Goal: Transaction & Acquisition: Purchase product/service

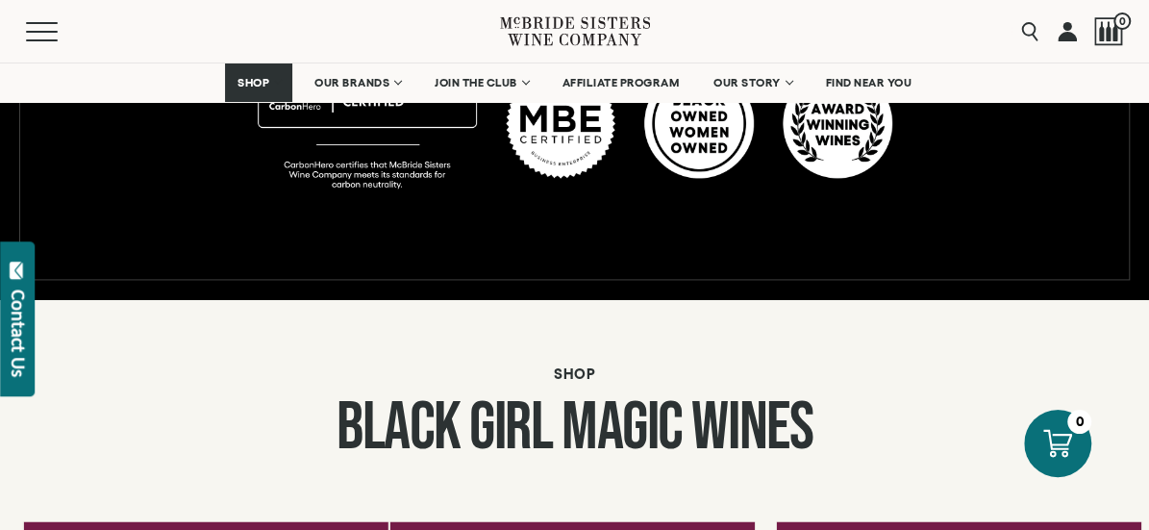
scroll to position [1443, 0]
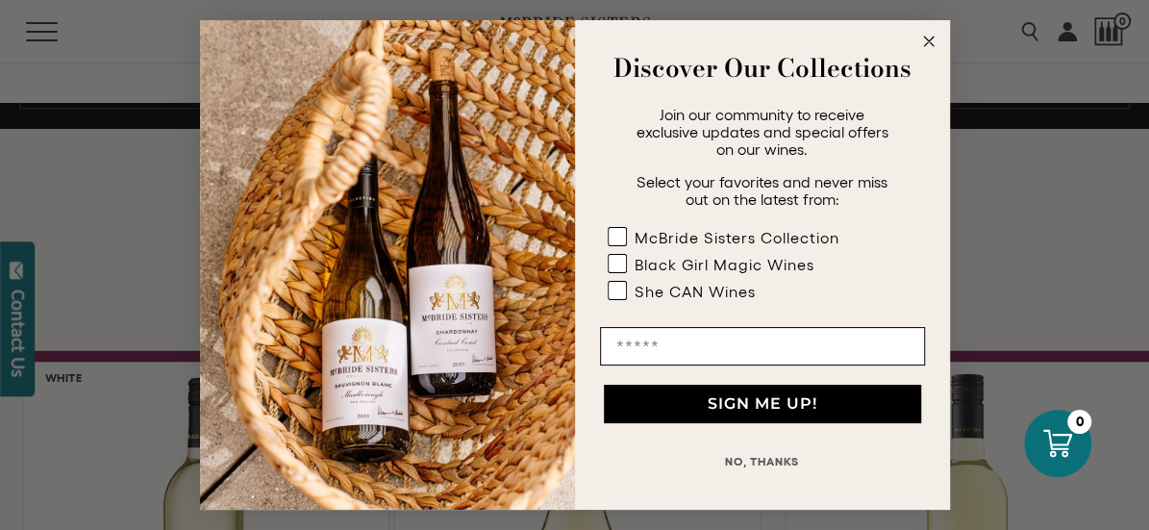
click at [932, 46] on circle "Close dialog" at bounding box center [929, 42] width 22 height 22
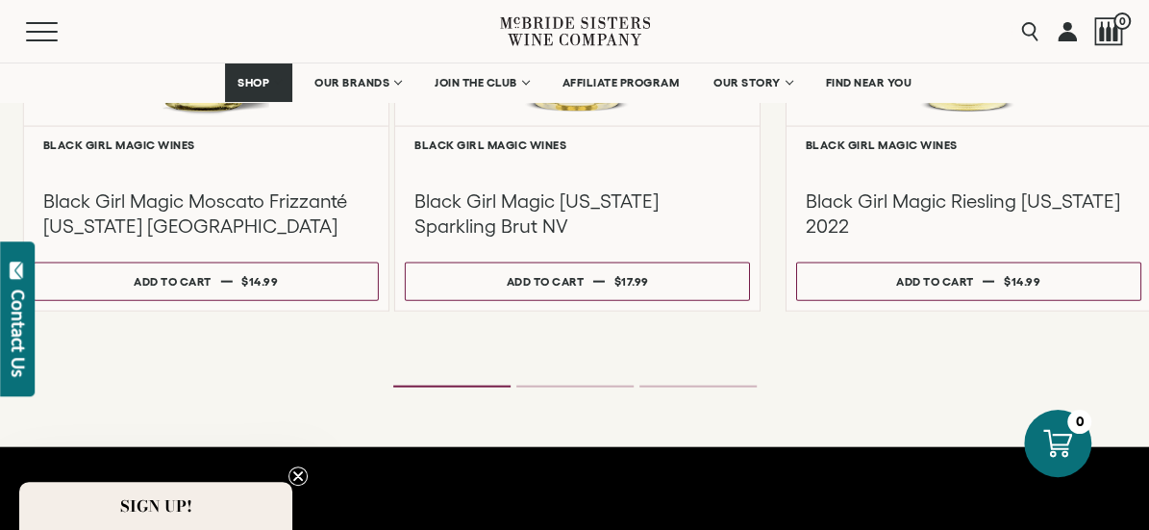
scroll to position [1924, 0]
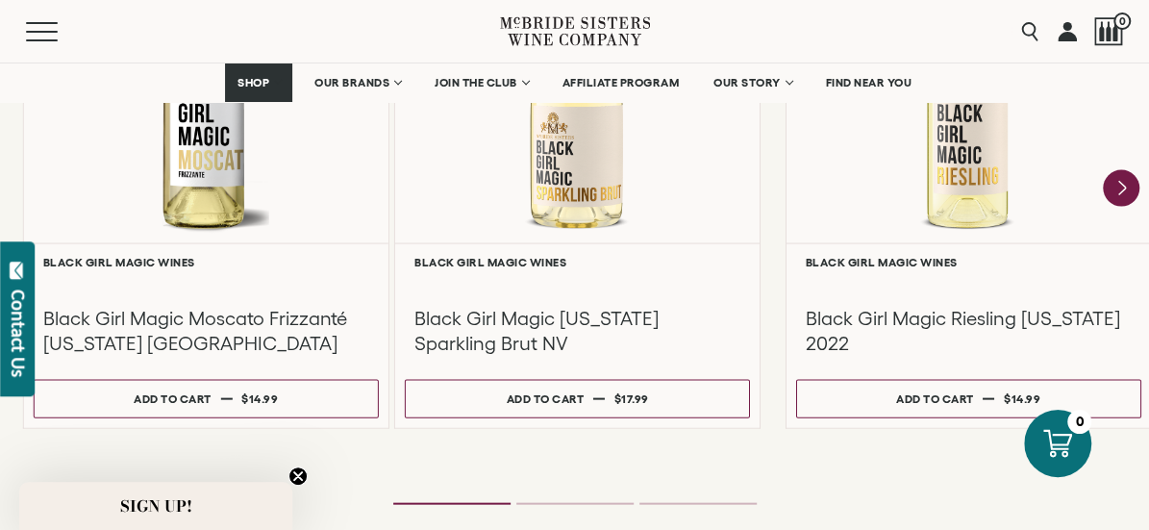
click at [563, 500] on ol at bounding box center [574, 504] width 769 height 8
click at [565, 503] on li "Page dot 2" at bounding box center [574, 504] width 117 height 2
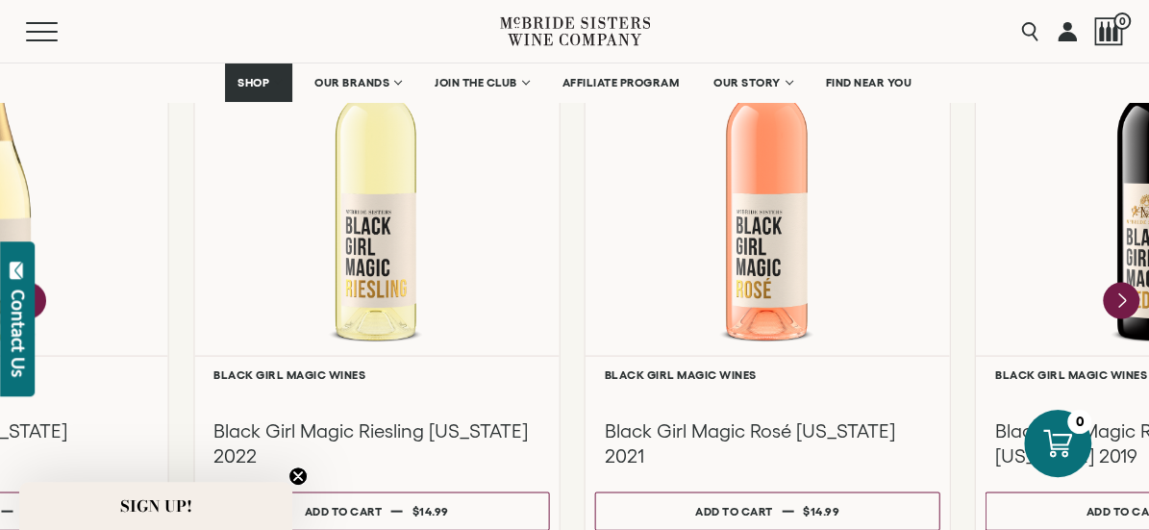
scroll to position [1731, 0]
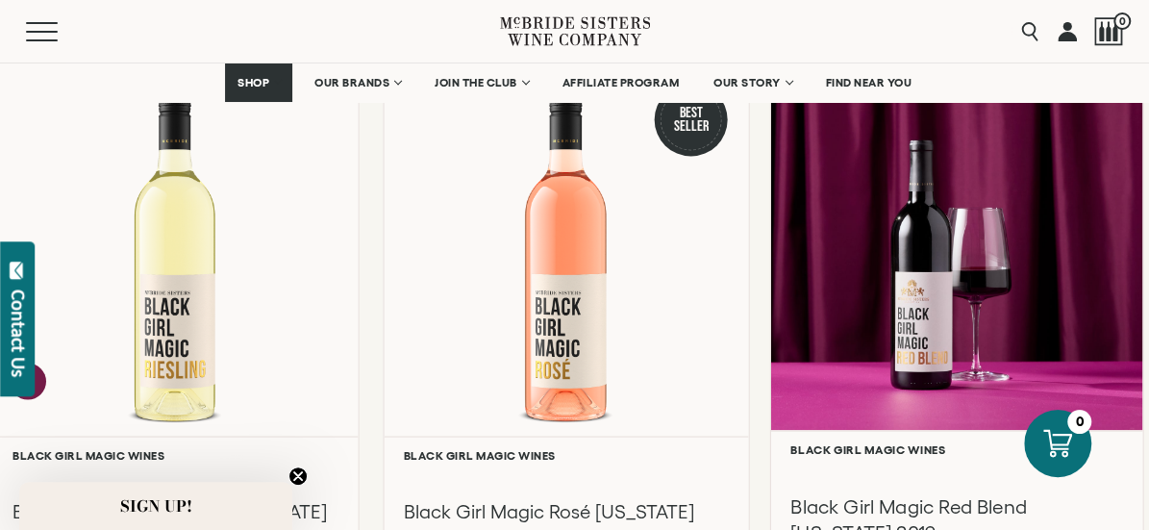
click at [955, 210] on div at bounding box center [957, 245] width 372 height 370
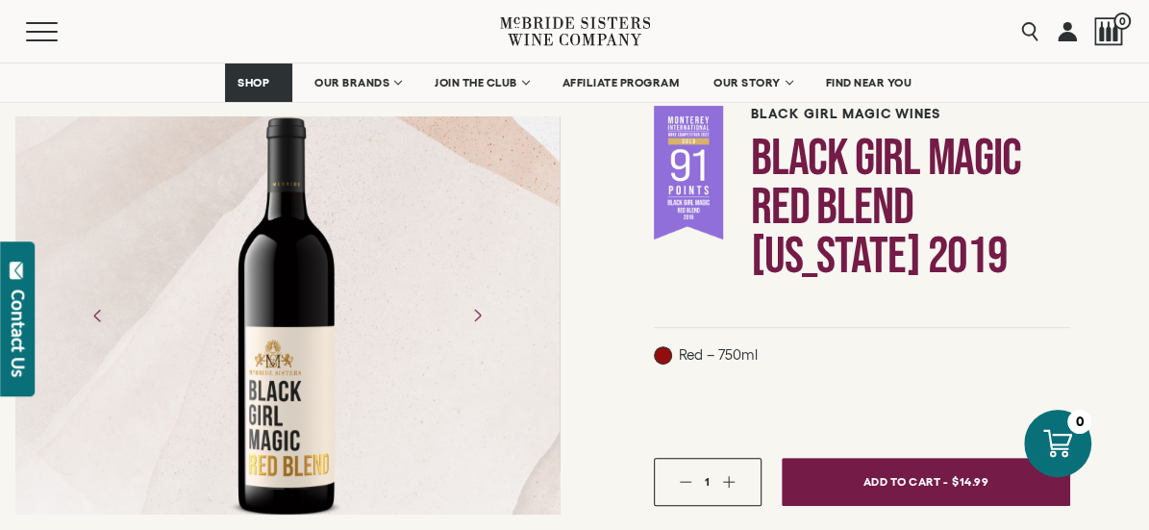
scroll to position [96, 0]
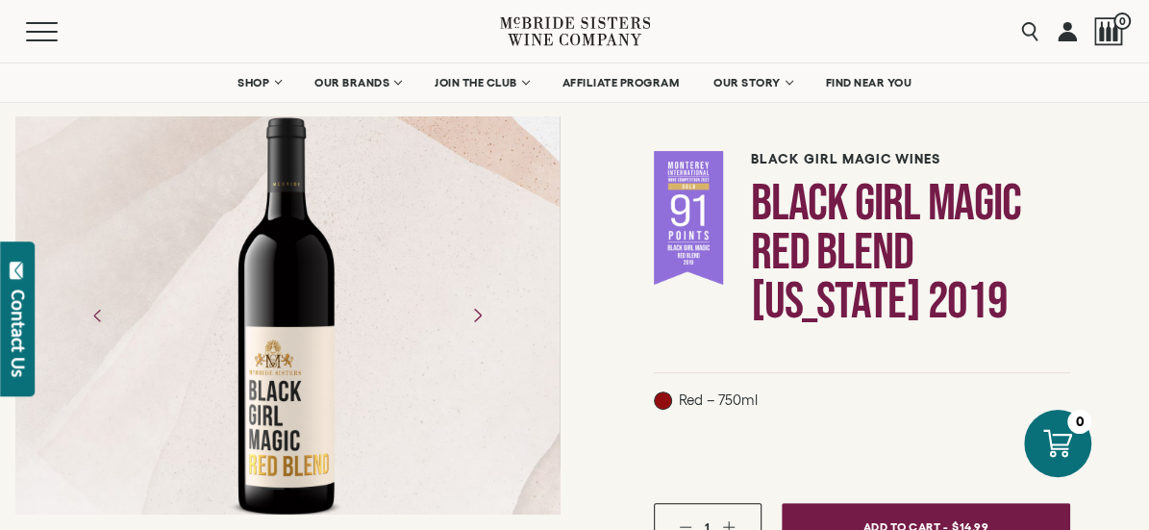
click at [493, 298] on icon "Next" at bounding box center [477, 315] width 34 height 34
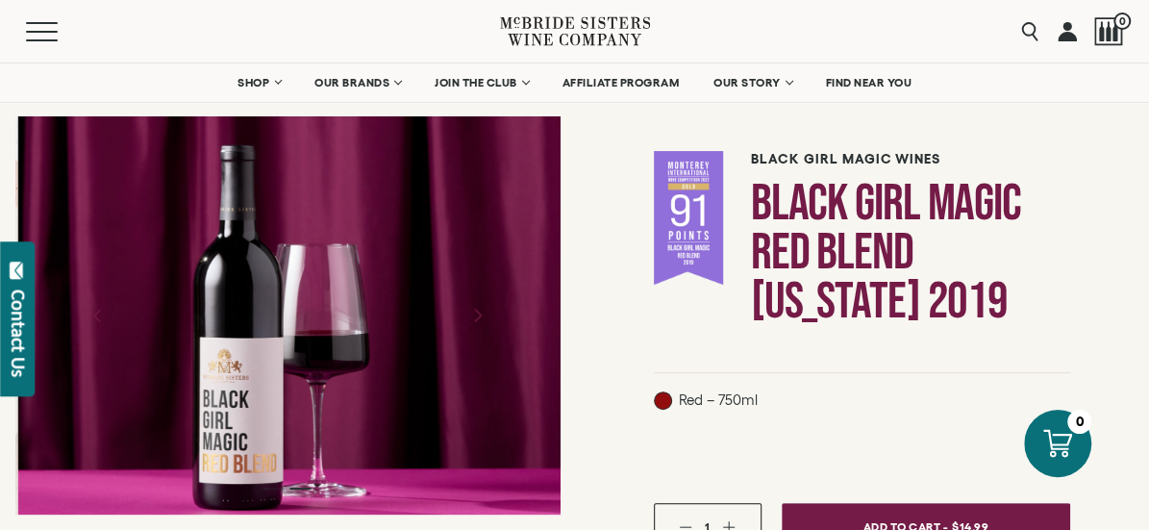
click at [493, 298] on icon "Next" at bounding box center [477, 315] width 34 height 34
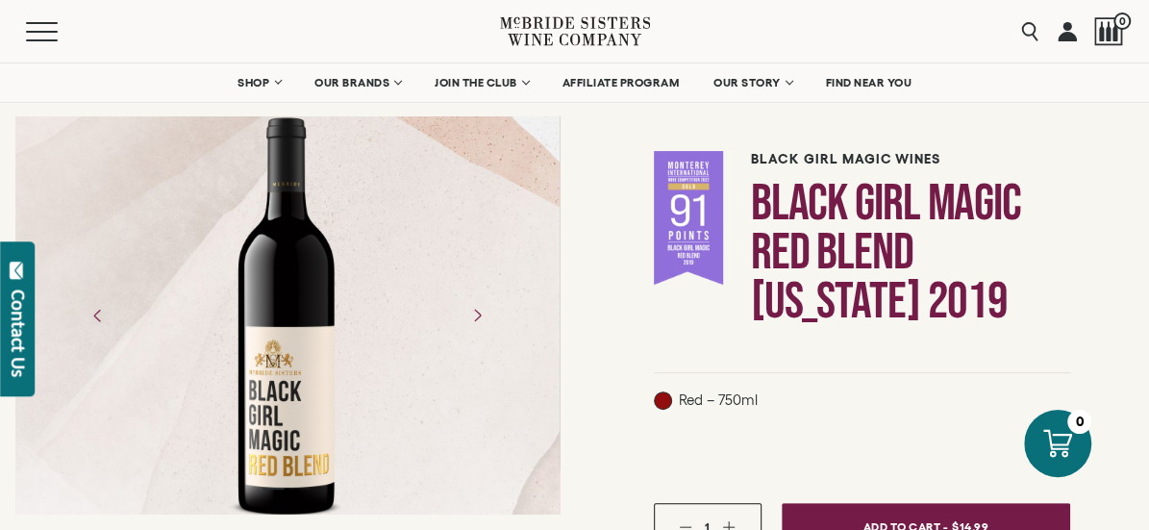
click at [362, 234] on div at bounding box center [287, 315] width 149 height 433
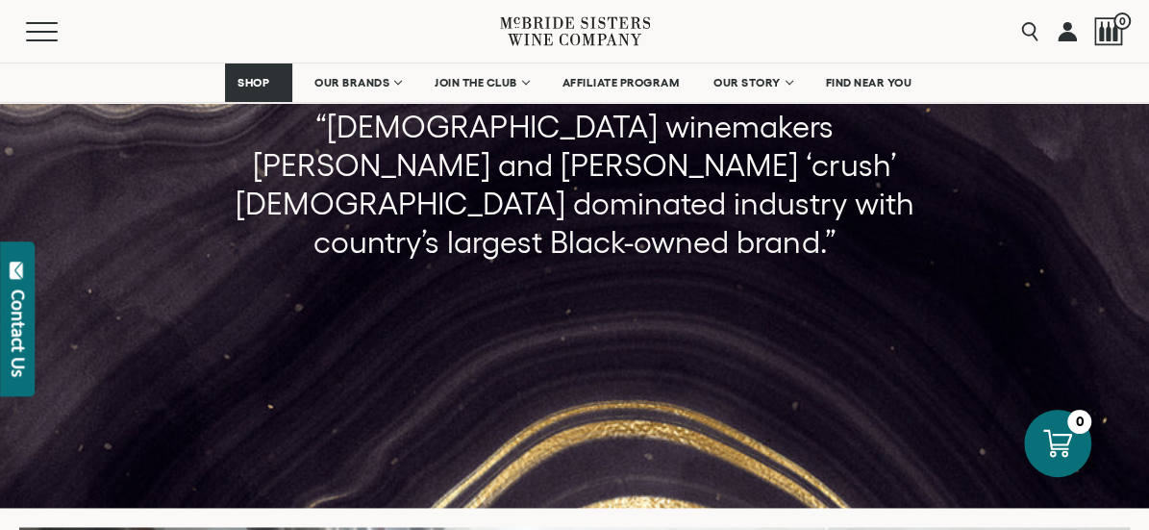
scroll to position [1250, 0]
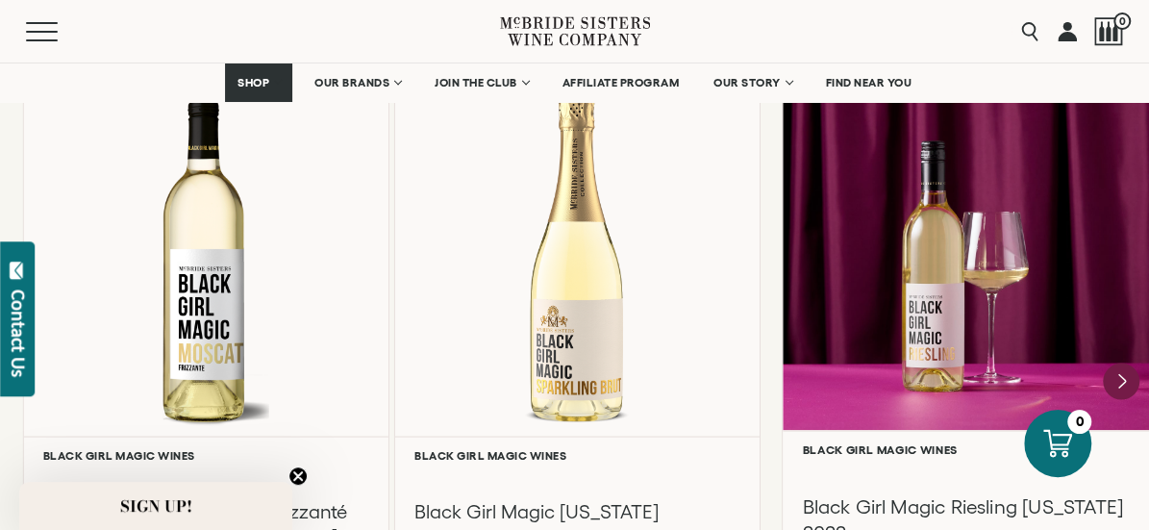
scroll to position [1539, 0]
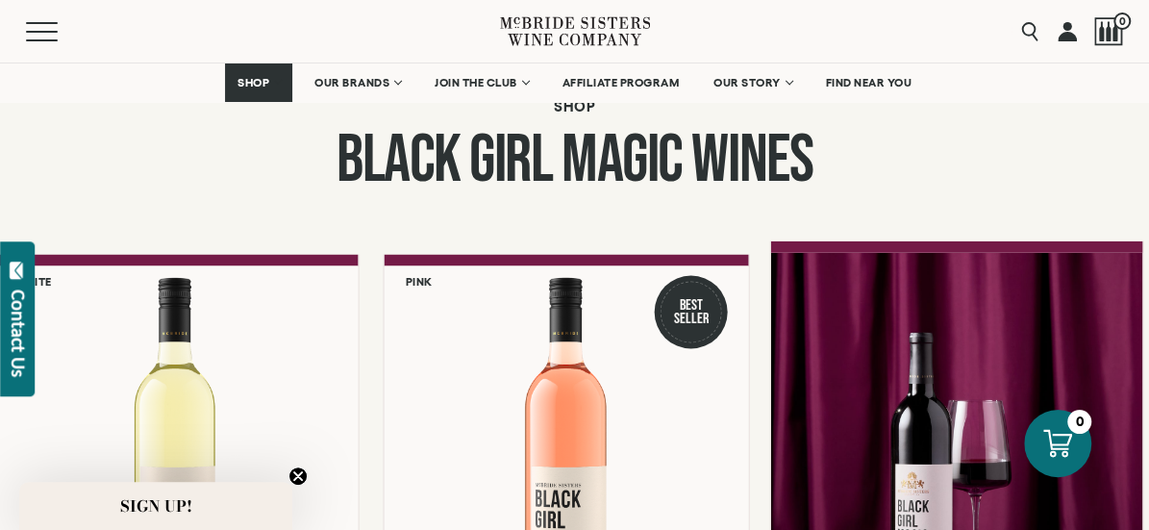
click at [833, 358] on div at bounding box center [957, 437] width 372 height 370
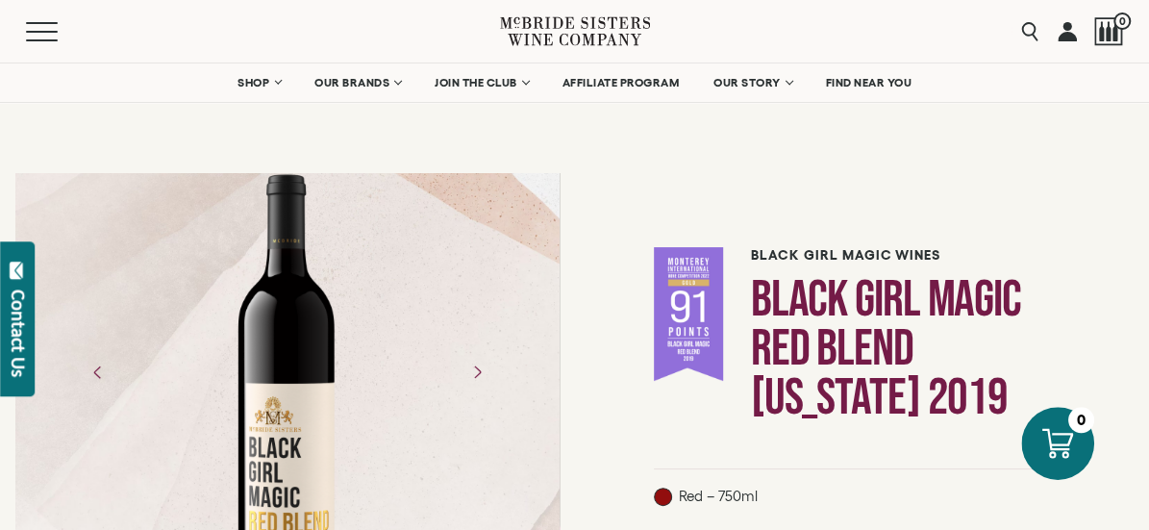
click at [1040, 451] on div at bounding box center [1057, 443] width 73 height 73
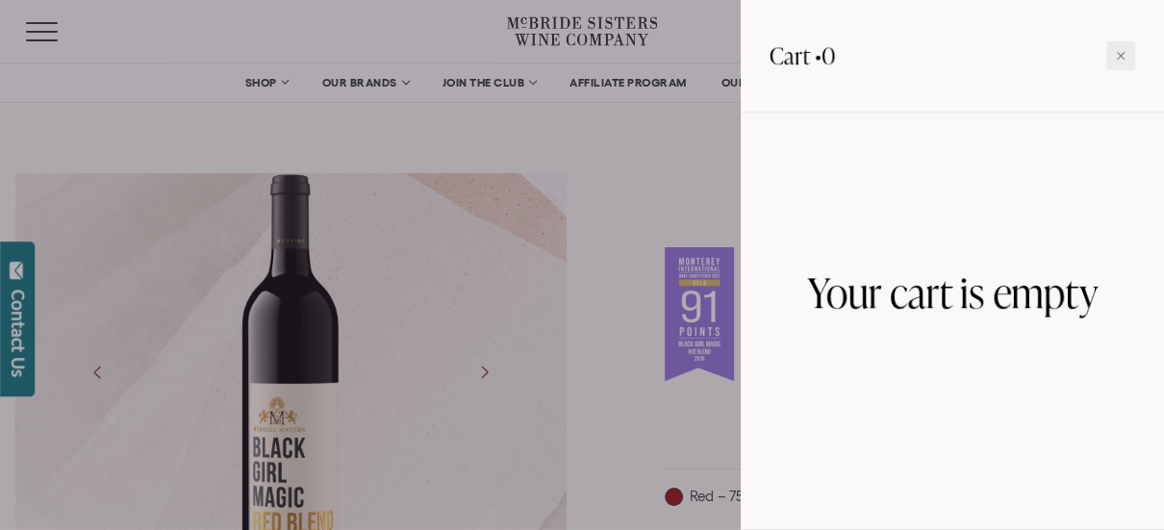
click at [503, 334] on div at bounding box center [582, 265] width 1164 height 530
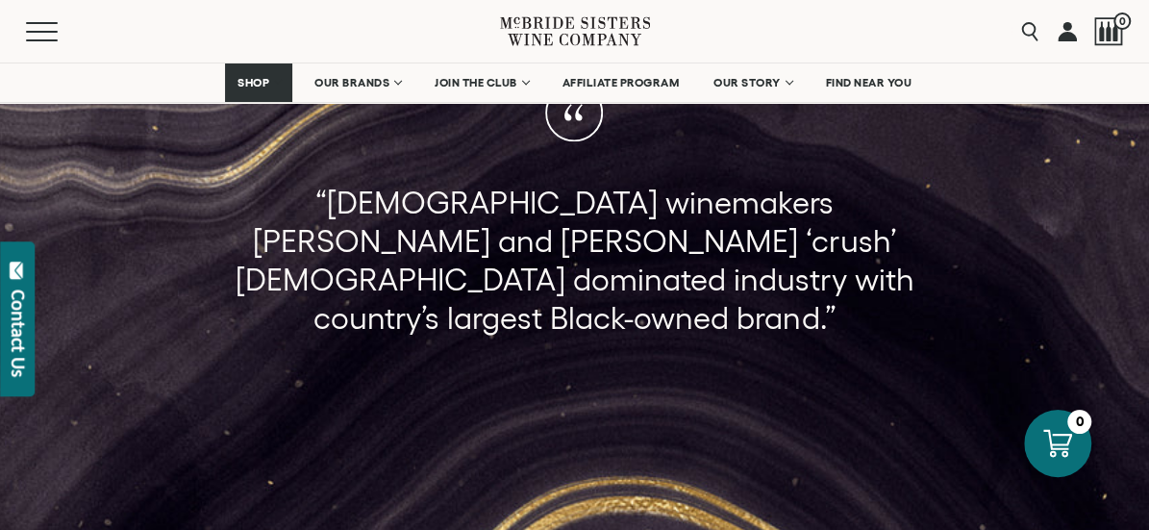
scroll to position [1346, 0]
